Goal: Transaction & Acquisition: Purchase product/service

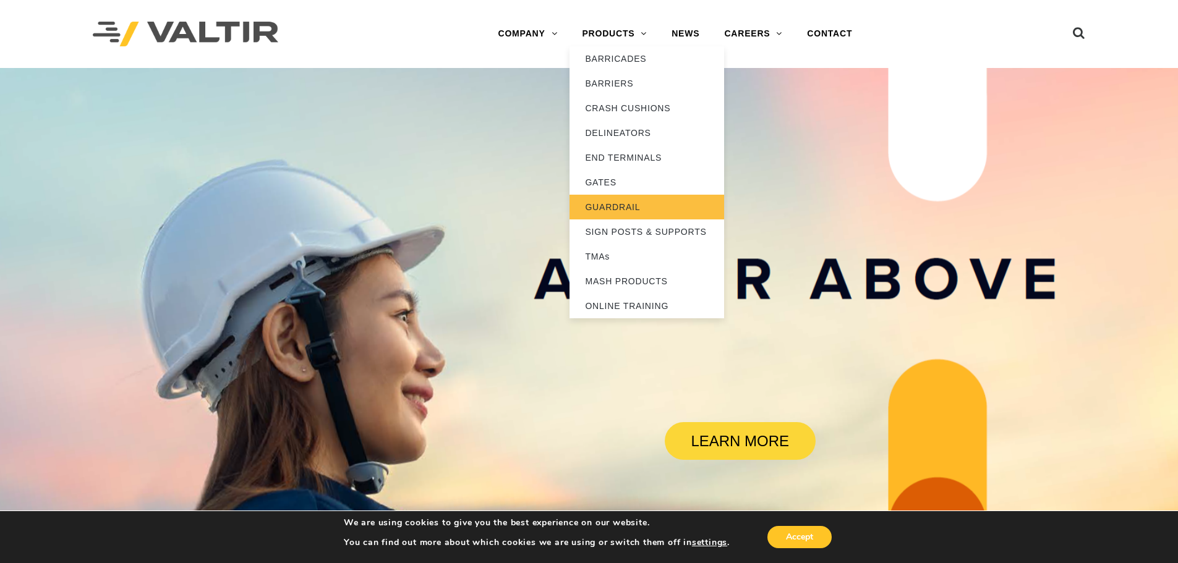
click at [621, 213] on link "GUARDRAIL" at bounding box center [647, 207] width 155 height 25
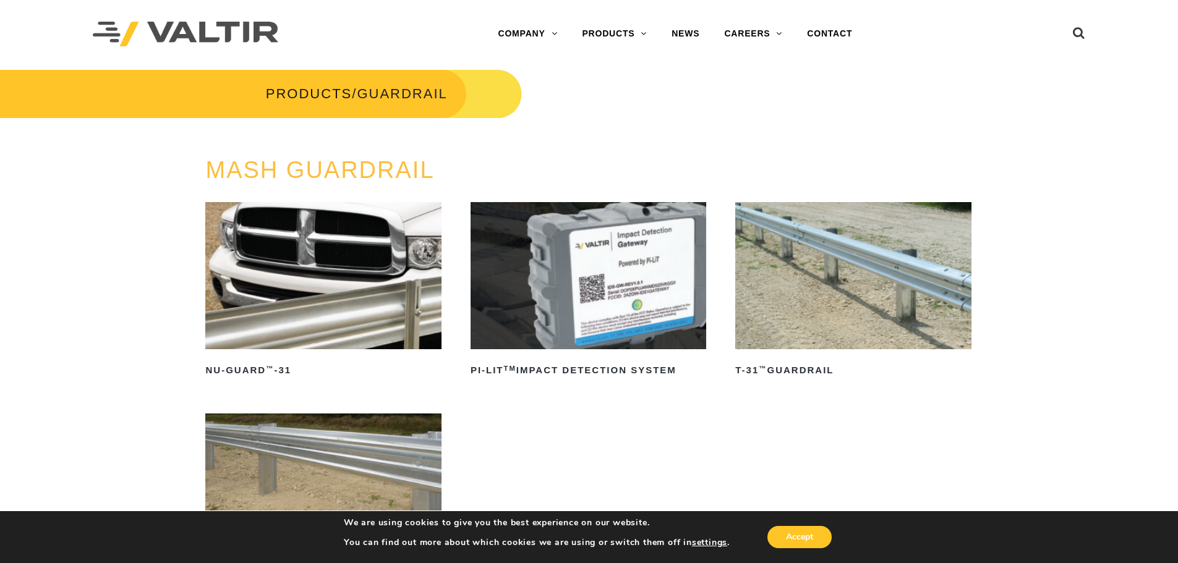
click at [884, 271] on img at bounding box center [853, 275] width 236 height 147
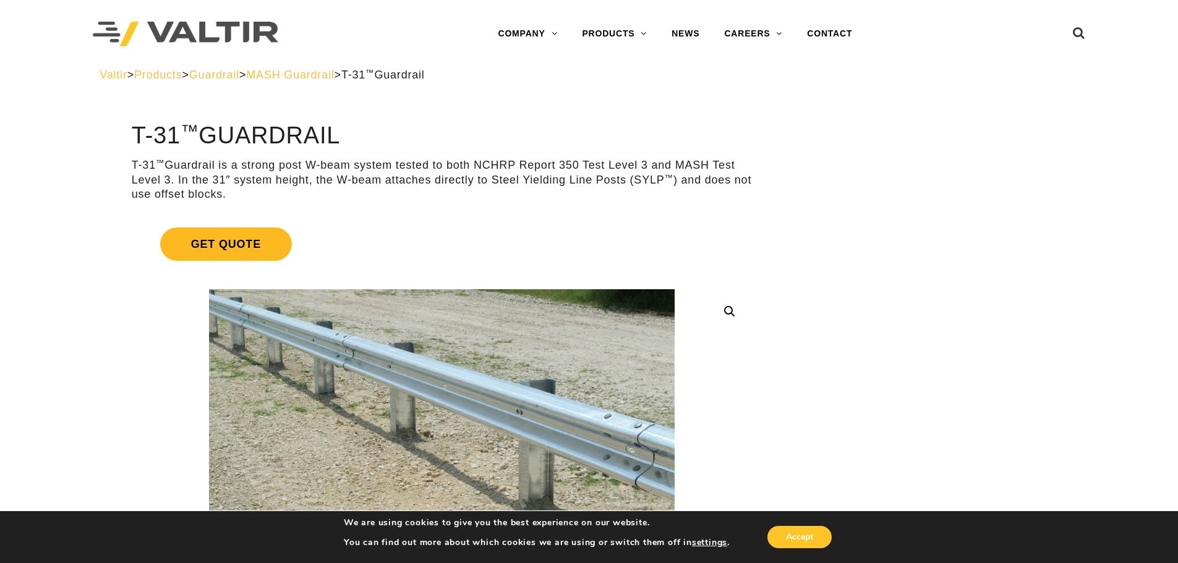
click at [259, 247] on span "Get Quote" at bounding box center [226, 244] width 132 height 33
